Goal: Task Accomplishment & Management: Complete application form

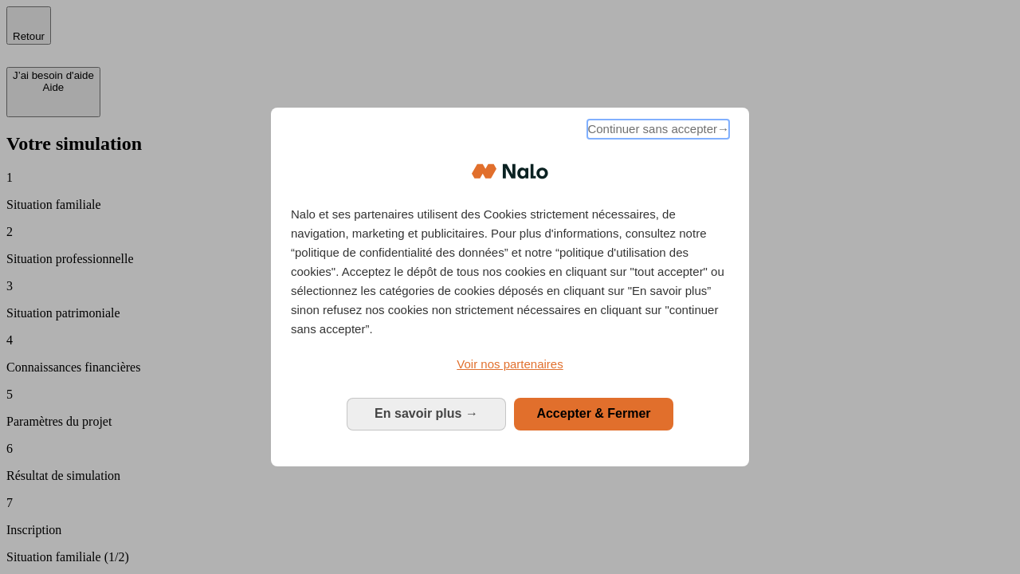
click at [657, 132] on span "Continuer sans accepter →" at bounding box center [658, 129] width 142 height 19
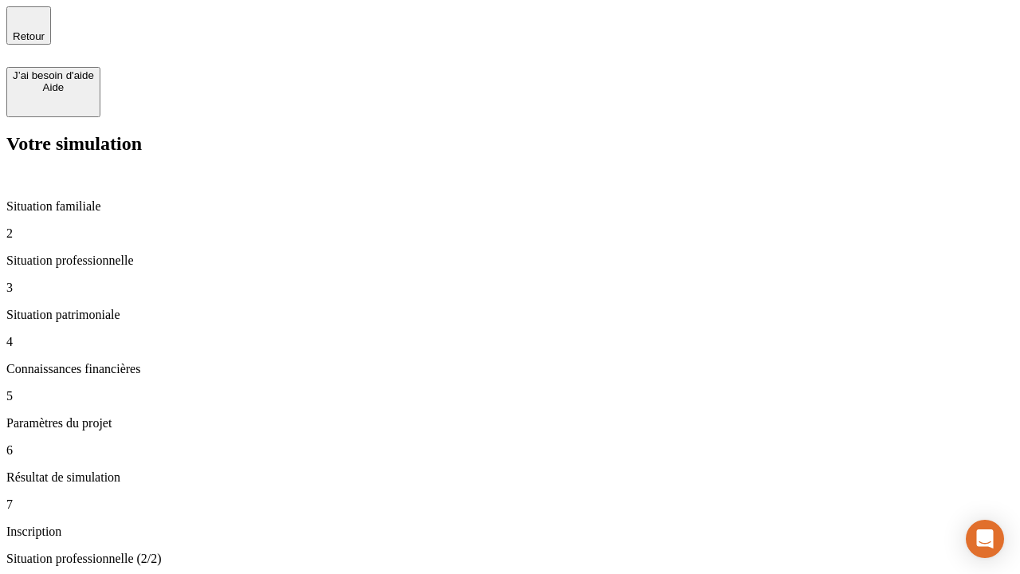
type input "30 000"
type input "40 000"
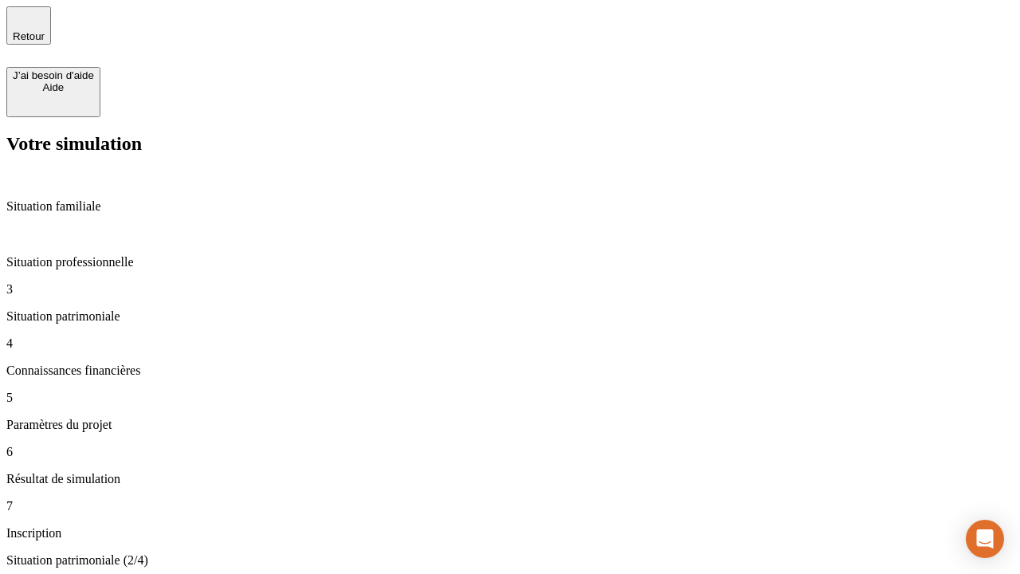
type input "1 100"
type input "20"
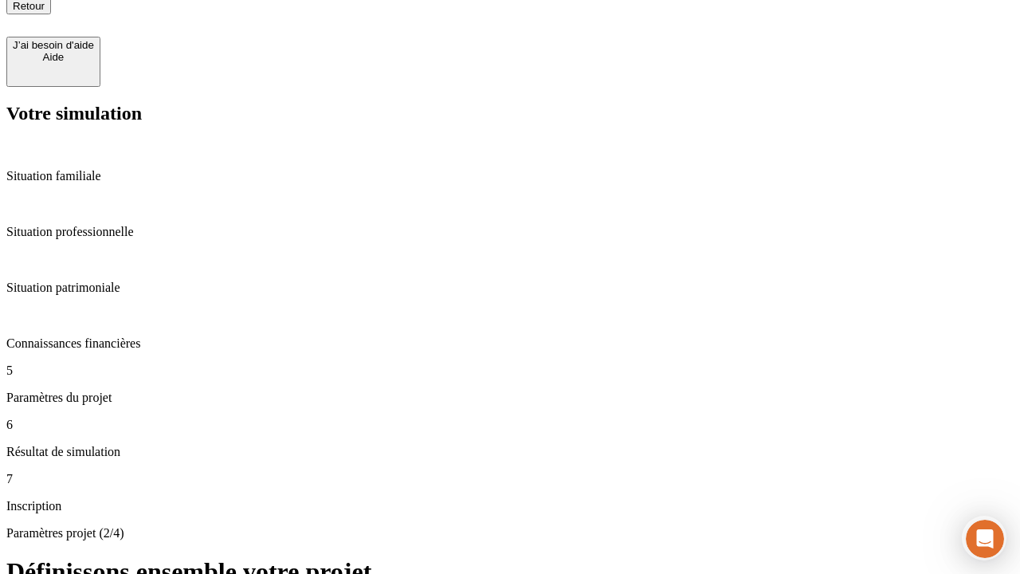
scroll to position [16, 0]
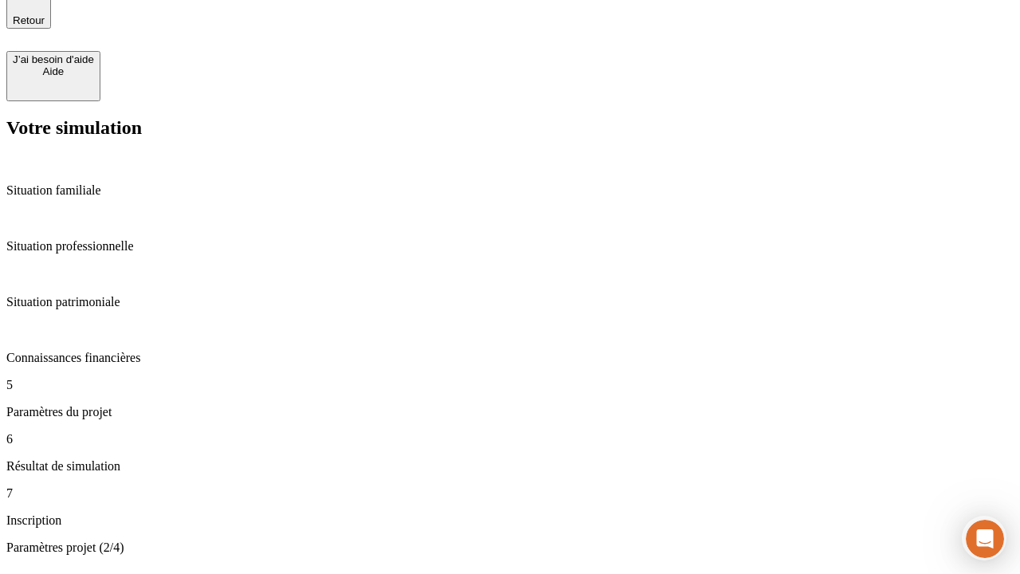
type input "40"
type input "62"
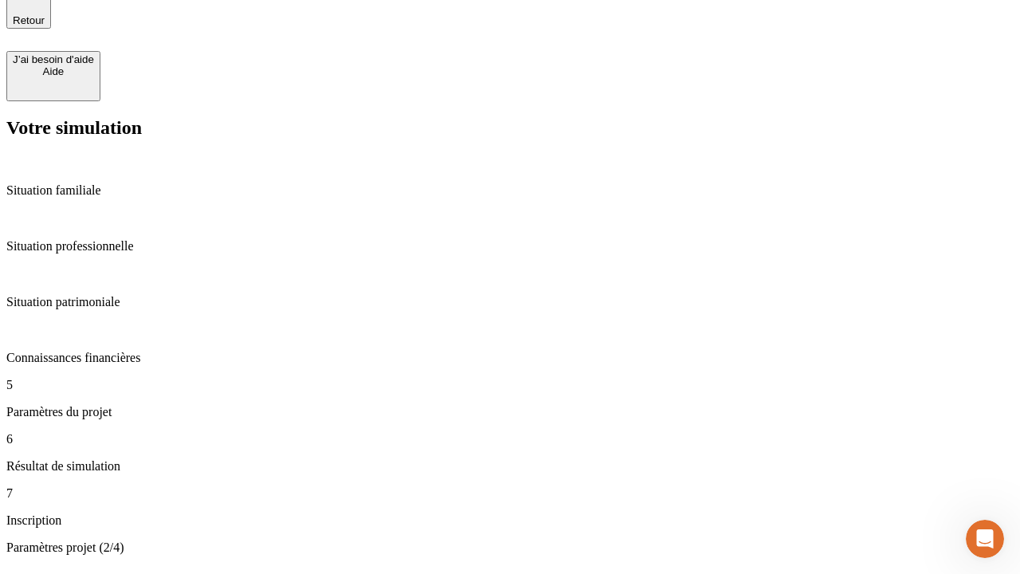
type input "50 000"
type input "640"
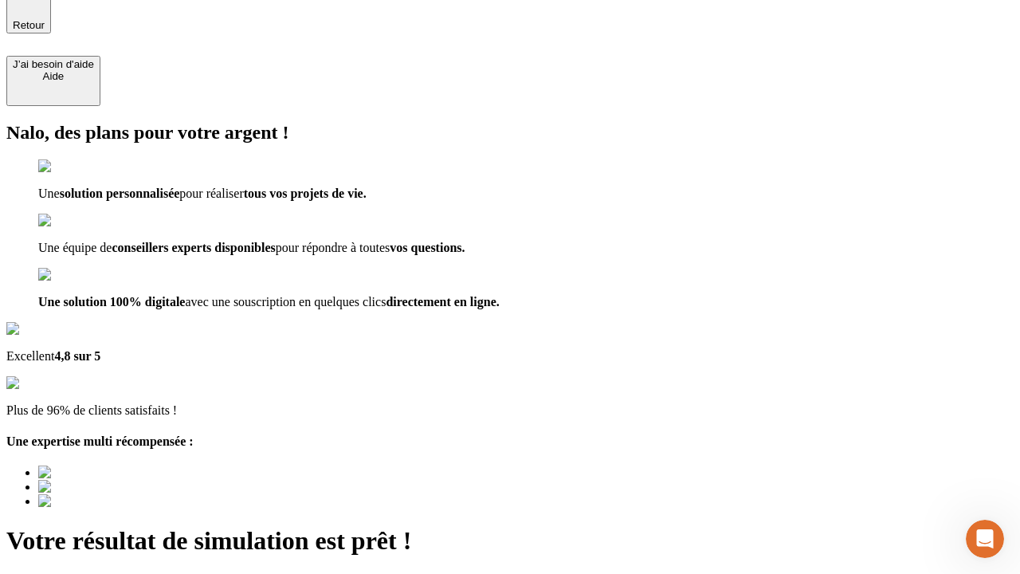
type input "[EMAIL_ADDRESS][DOMAIN_NAME]"
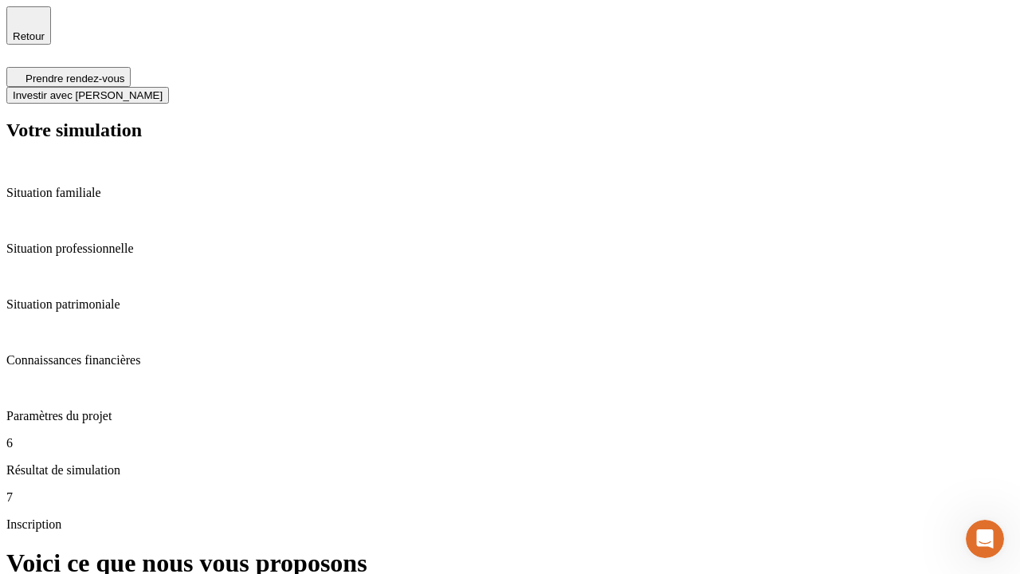
click at [163, 89] on span "Investir avec [PERSON_NAME]" at bounding box center [88, 95] width 150 height 12
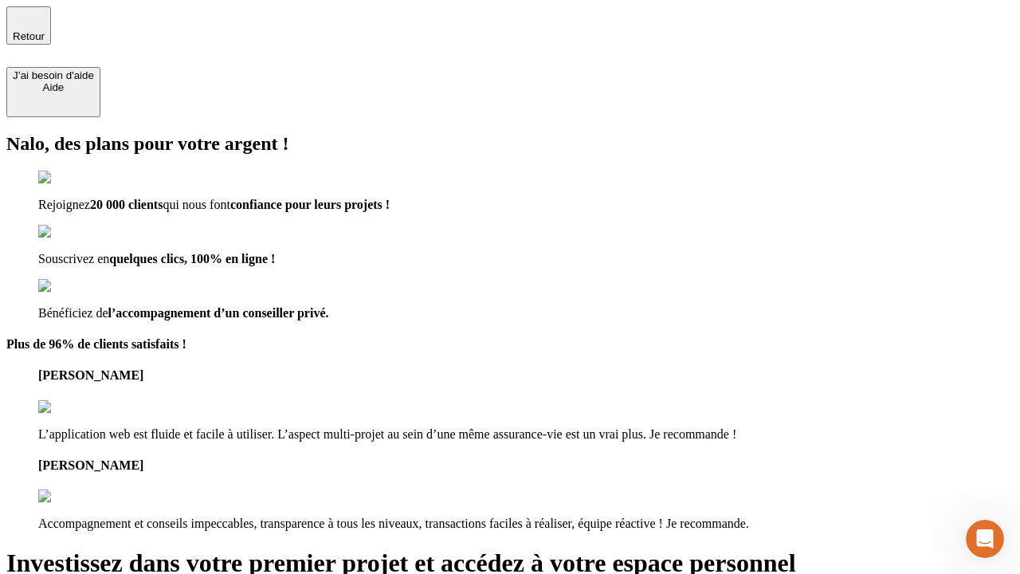
type input "[PERSON_NAME][EMAIL_ADDRESS][DOMAIN_NAME]"
